Goal: Task Accomplishment & Management: Manage account settings

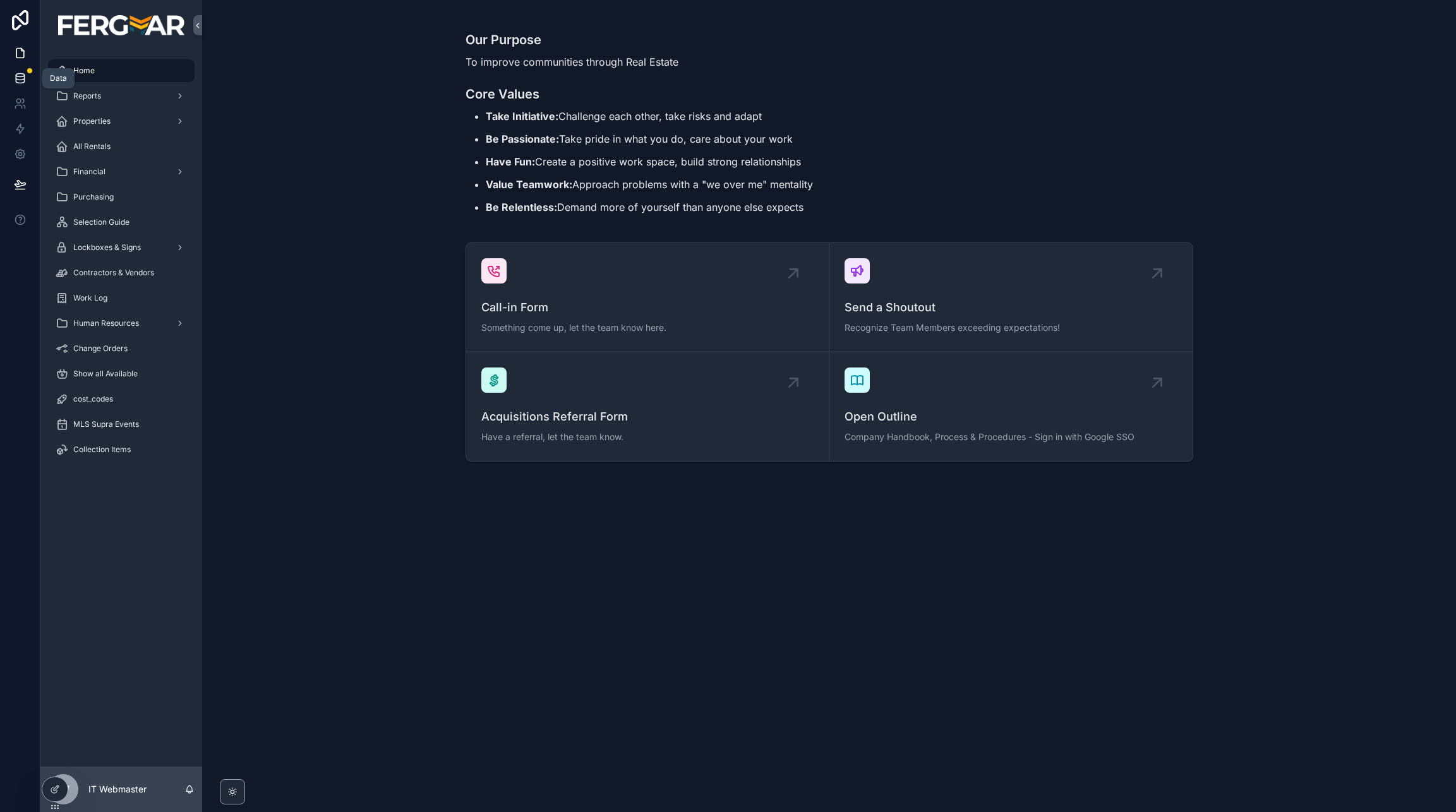
click at [28, 76] on link at bounding box center [20, 78] width 40 height 25
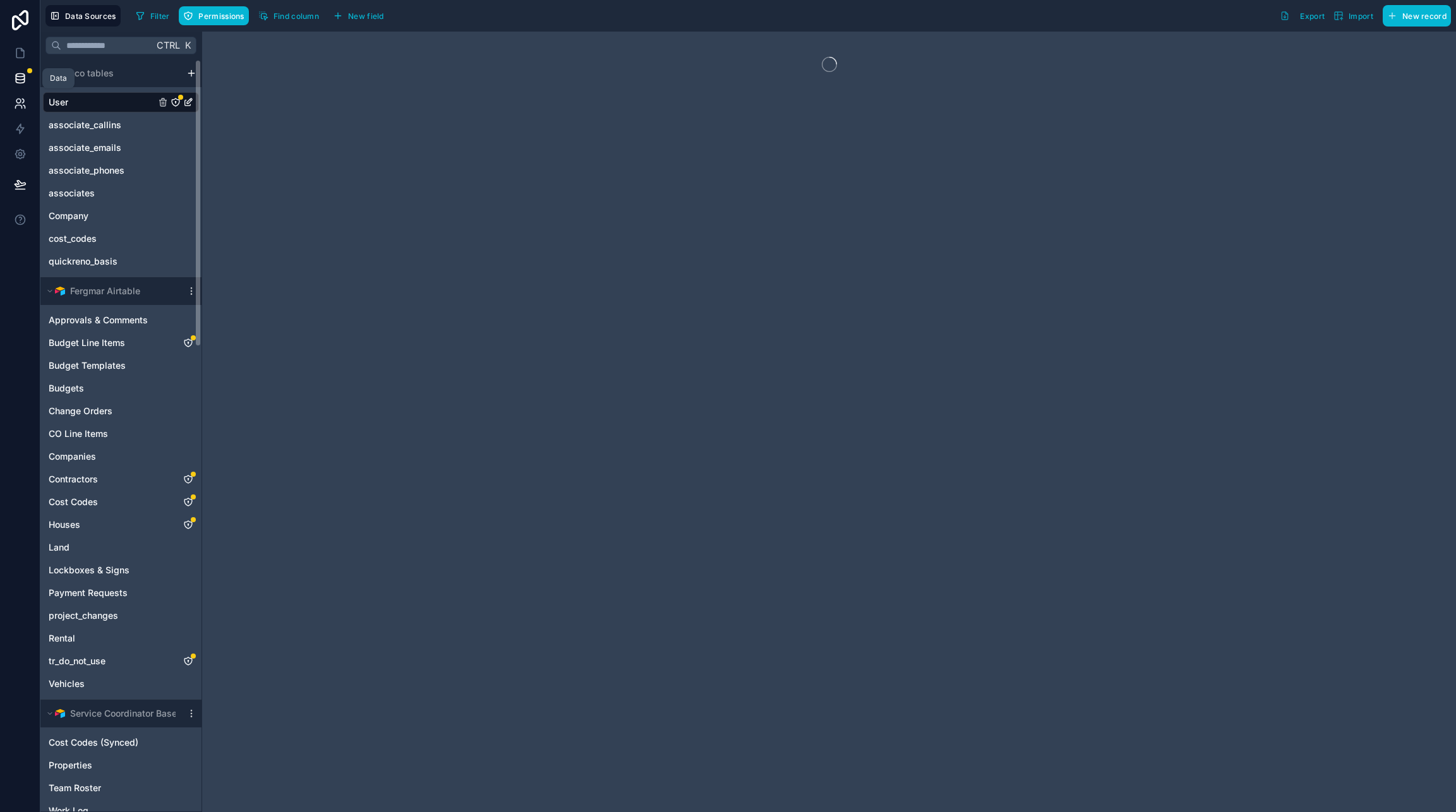
click at [15, 110] on icon at bounding box center [20, 103] width 13 height 13
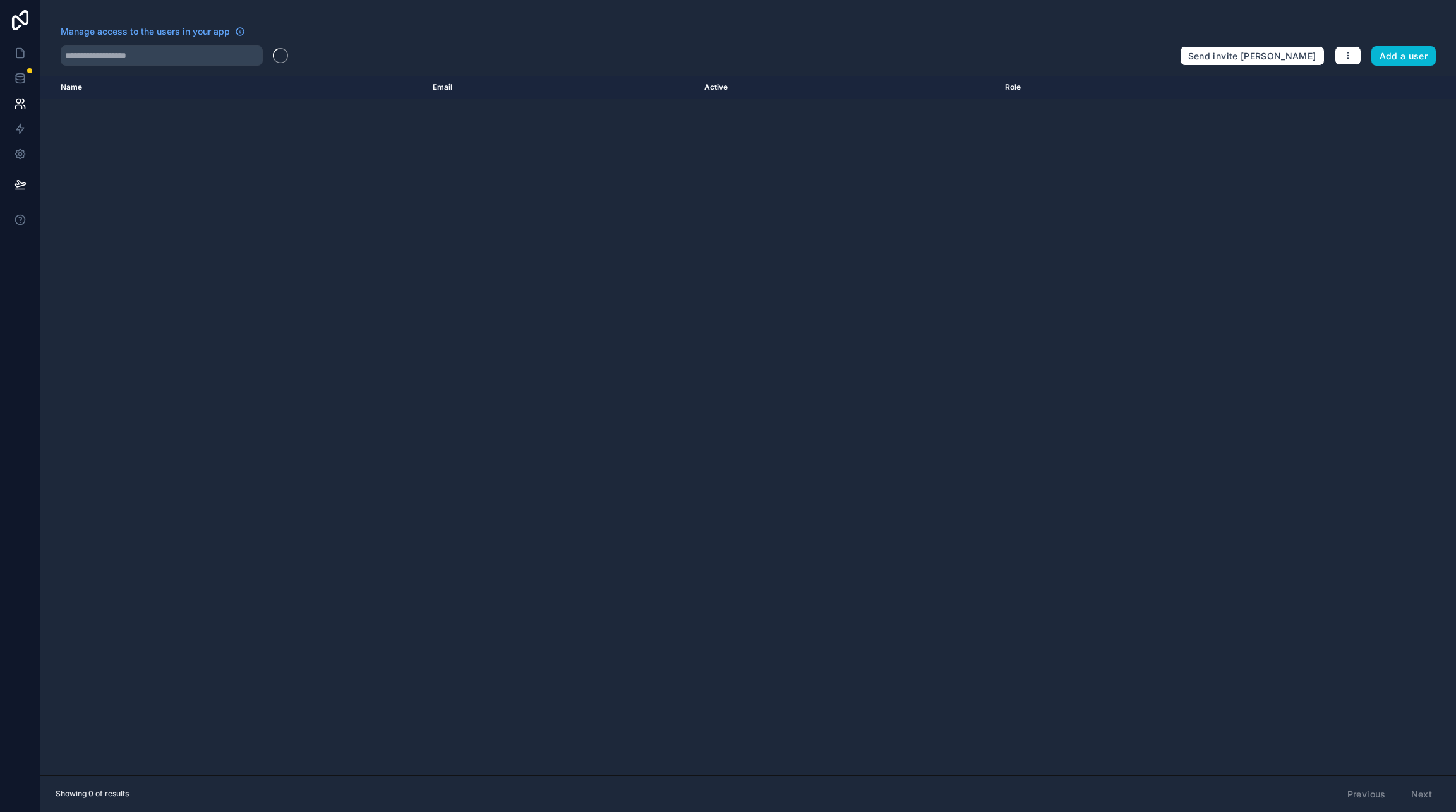
drag, startPoint x: 133, startPoint y: 41, endPoint x: 137, endPoint y: 59, distance: 18.4
click at [134, 41] on div "Manage access to the users in your app" at bounding box center [615, 35] width 1109 height 20
click at [137, 60] on input "text" at bounding box center [161, 55] width 202 height 20
type input "******"
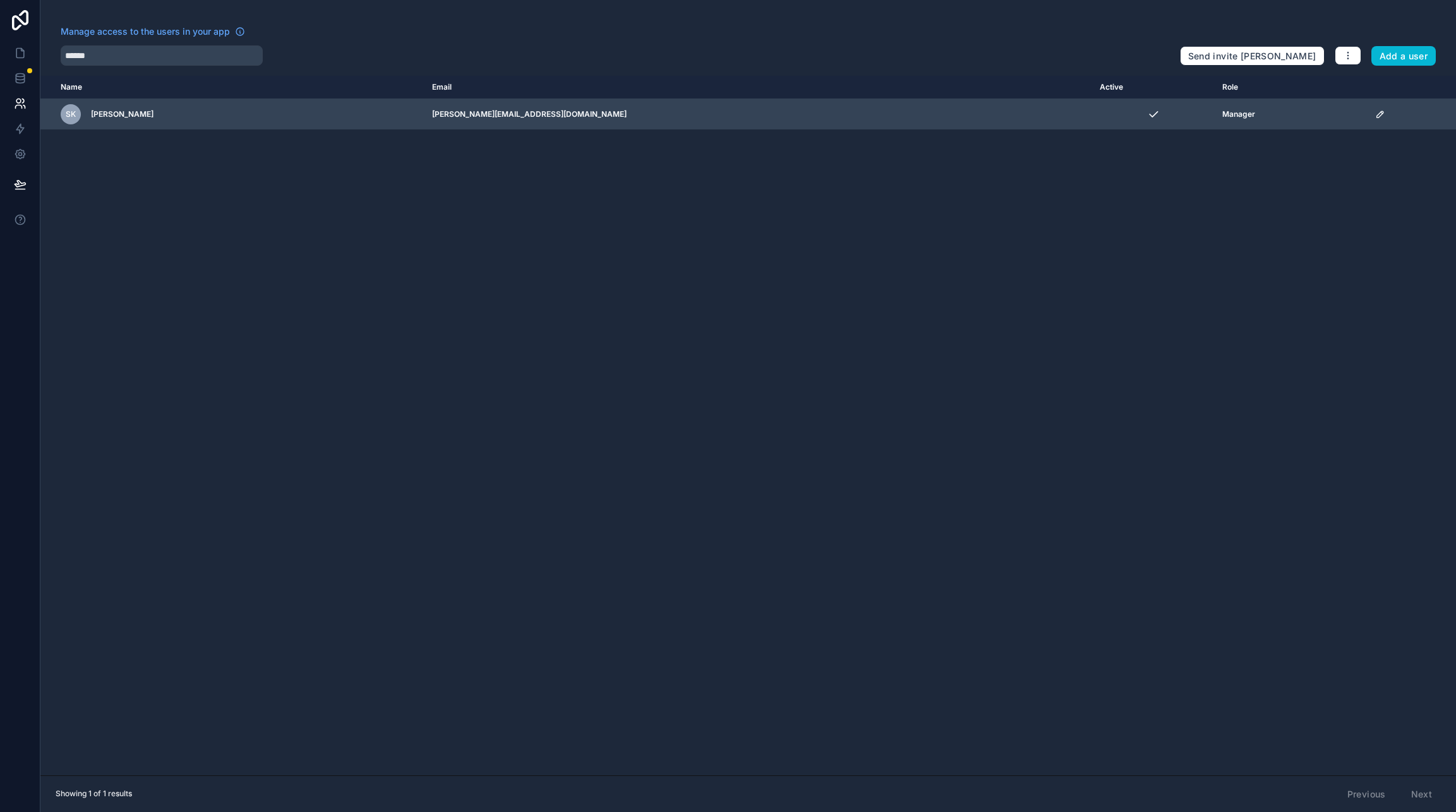
click at [1375, 114] on icon "scrollable content" at bounding box center [1380, 115] width 10 height 10
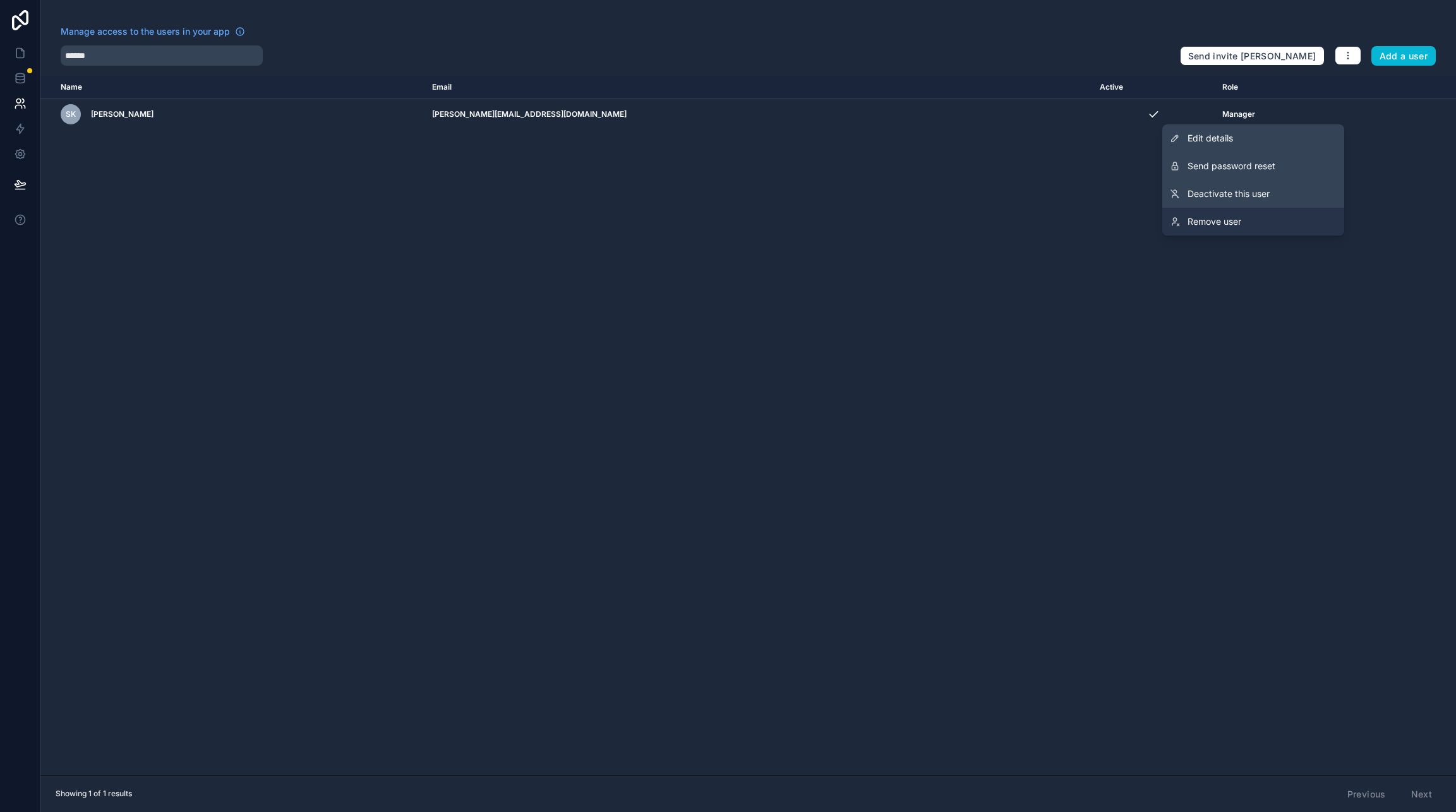
click at [1251, 218] on link "Remove user" at bounding box center [1253, 221] width 182 height 28
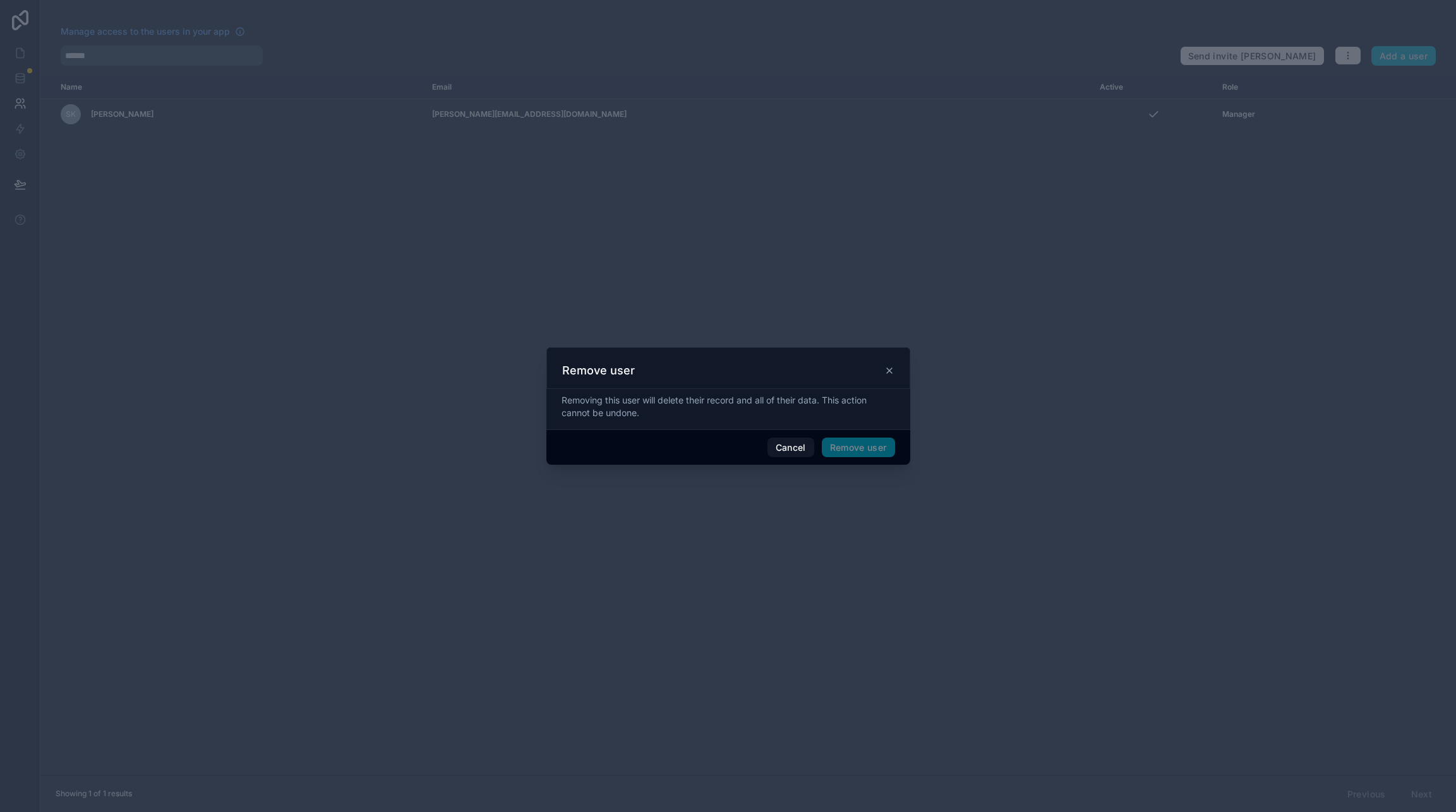
click at [860, 448] on span "Remove user" at bounding box center [859, 447] width 74 height 20
click at [861, 441] on button "Remove user" at bounding box center [859, 447] width 74 height 20
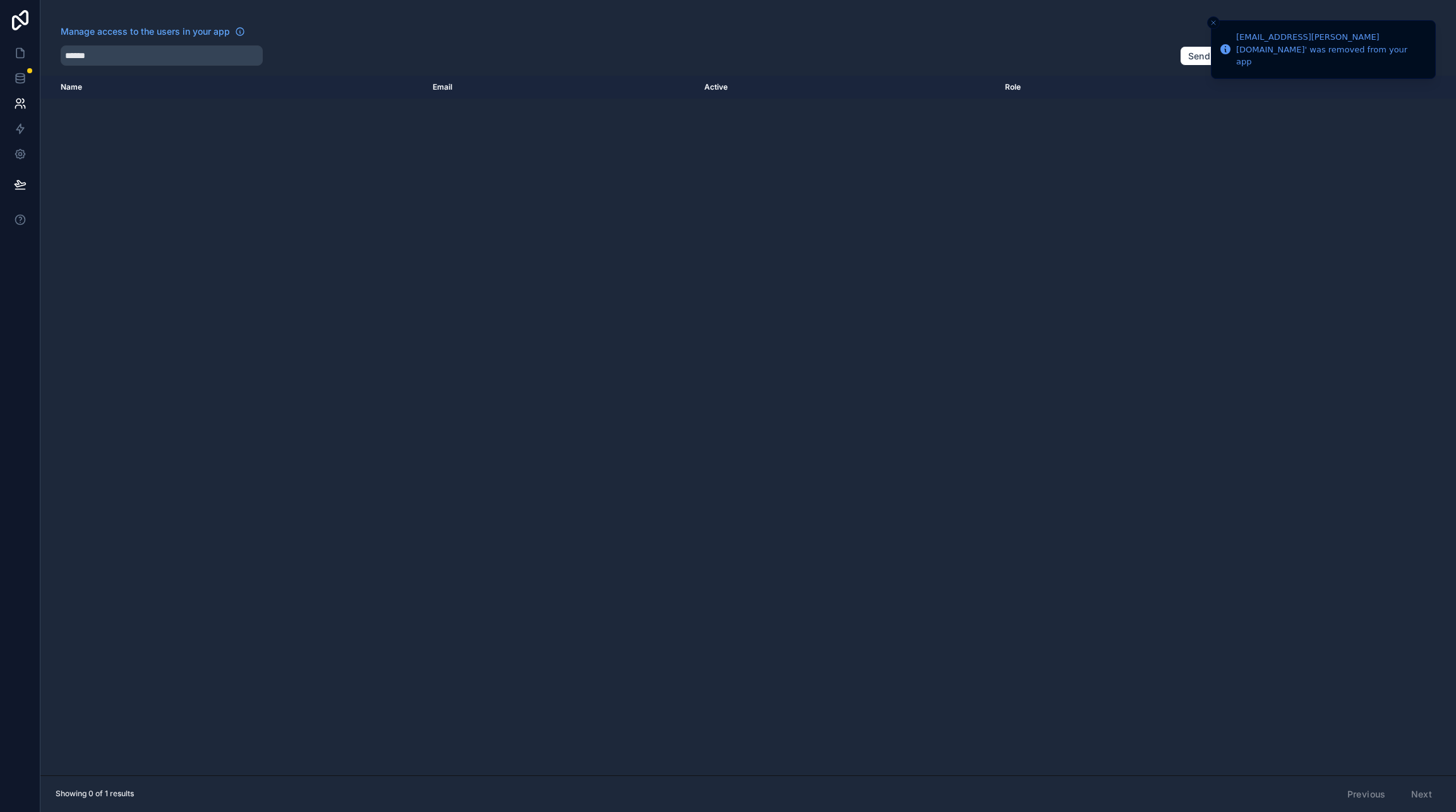
click at [758, 122] on div "Name Email Active Role [DOMAIN_NAME]" at bounding box center [748, 425] width 1416 height 699
